Goal: Obtain resource: Download file/media

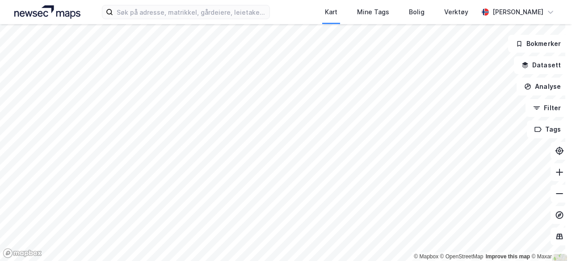
click at [157, 22] on div "Kart Mine Tags Bolig Verktøy [PERSON_NAME]" at bounding box center [286, 12] width 572 height 24
click at [153, 15] on input at bounding box center [191, 11] width 156 height 13
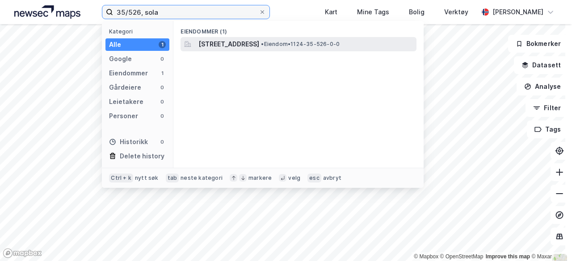
type input "35/526, sola"
click at [259, 48] on span "[STREET_ADDRESS]" at bounding box center [228, 44] width 61 height 11
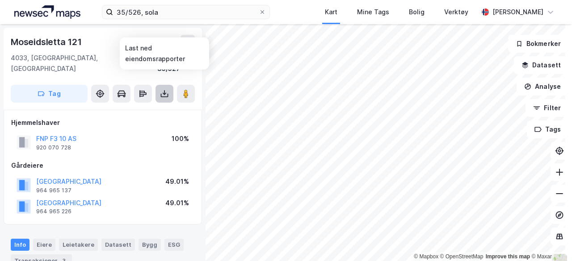
click at [164, 89] on icon at bounding box center [164, 93] width 9 height 9
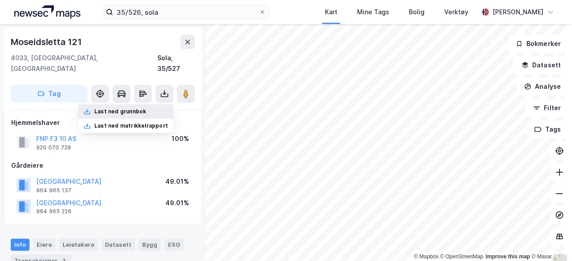
click at [146, 108] on div "Last ned grunnbok" at bounding box center [120, 111] width 52 height 7
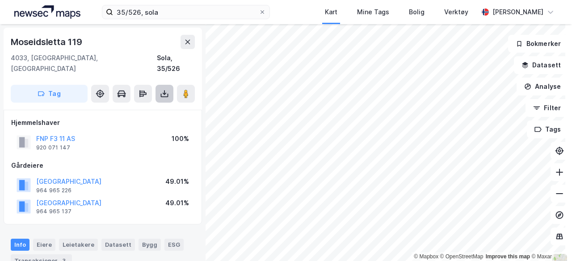
click at [164, 94] on icon at bounding box center [165, 96] width 8 height 4
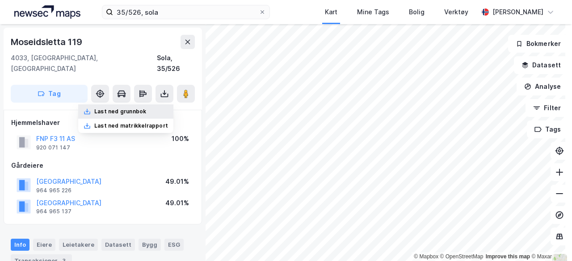
click at [143, 105] on div "Last ned grunnbok" at bounding box center [125, 112] width 95 height 14
